Goal: Information Seeking & Learning: Learn about a topic

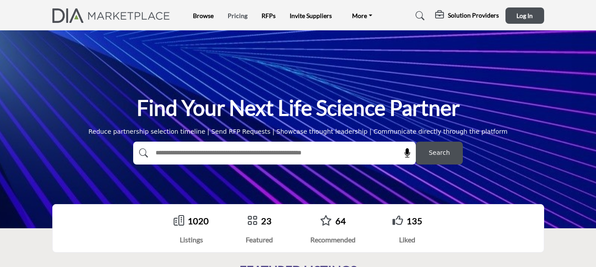
click at [243, 18] on link "Pricing" at bounding box center [238, 15] width 20 height 7
click at [116, 95] on div "Find Your Next Life Science Partner Reduce partnership selection timeline | Sen…" at bounding box center [298, 129] width 492 height 70
click at [244, 15] on link "Pricing" at bounding box center [238, 15] width 20 height 7
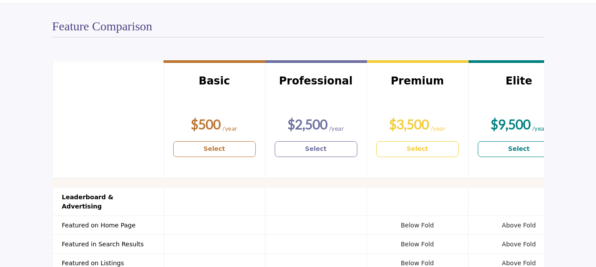
scroll to position [703, 0]
